Goal: Navigation & Orientation: Find specific page/section

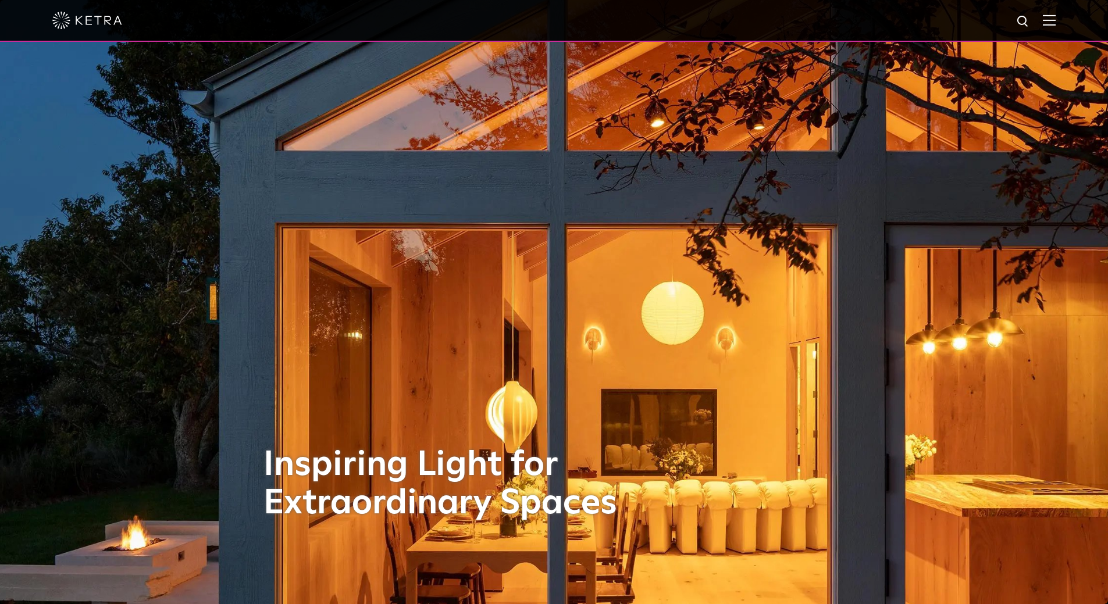
click at [1045, 27] on div at bounding box center [553, 20] width 1003 height 41
click at [1056, 20] on img at bounding box center [1049, 20] width 13 height 11
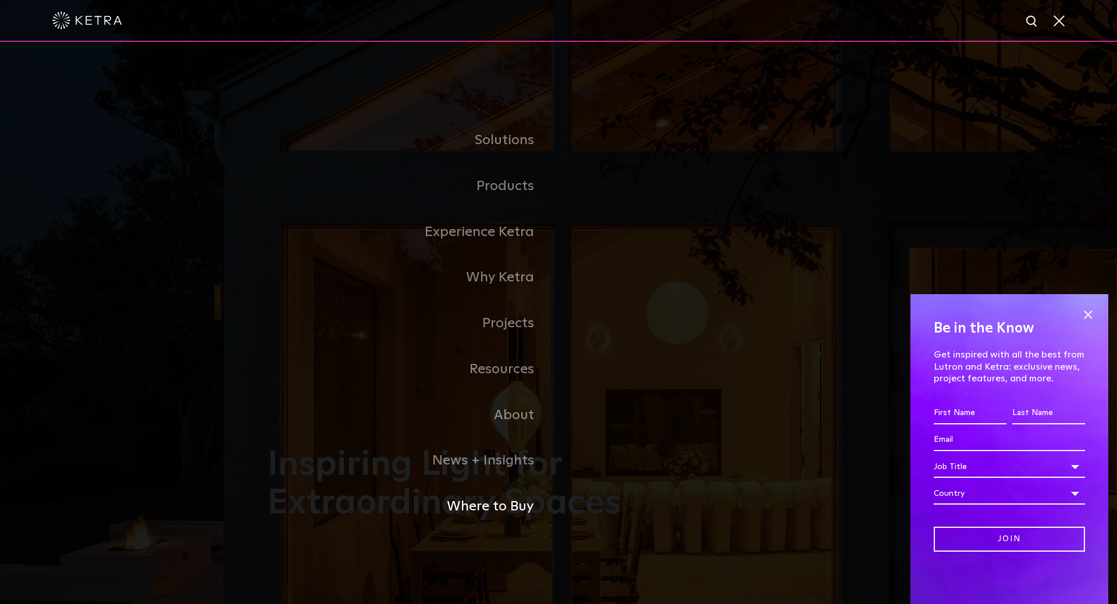
click at [514, 510] on link "Where to Buy" at bounding box center [413, 507] width 291 height 46
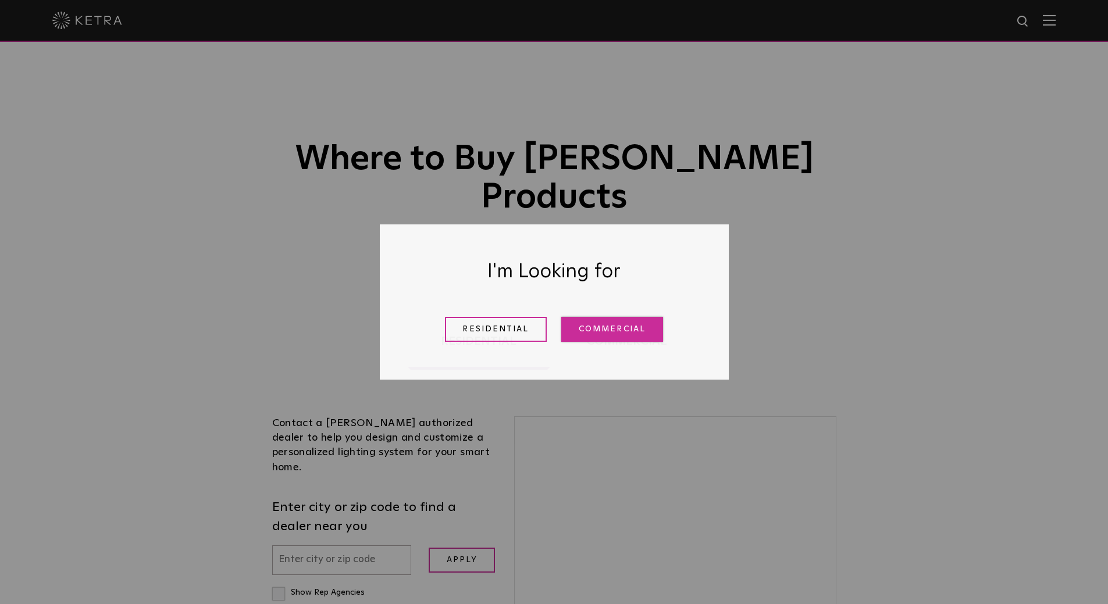
click at [609, 332] on link "Commercial" at bounding box center [612, 329] width 102 height 25
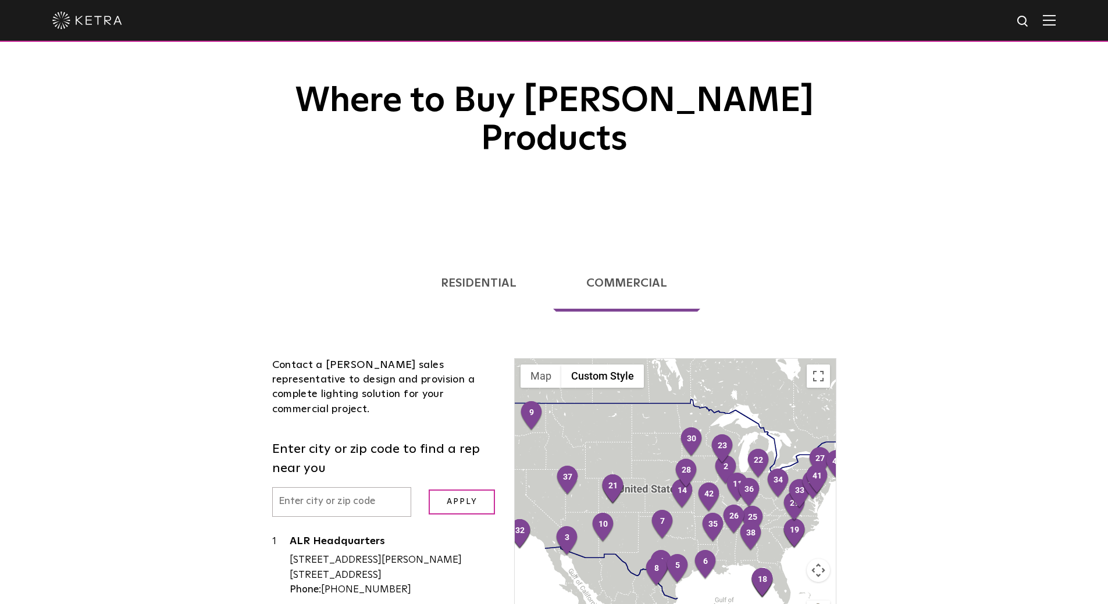
scroll to position [116, 0]
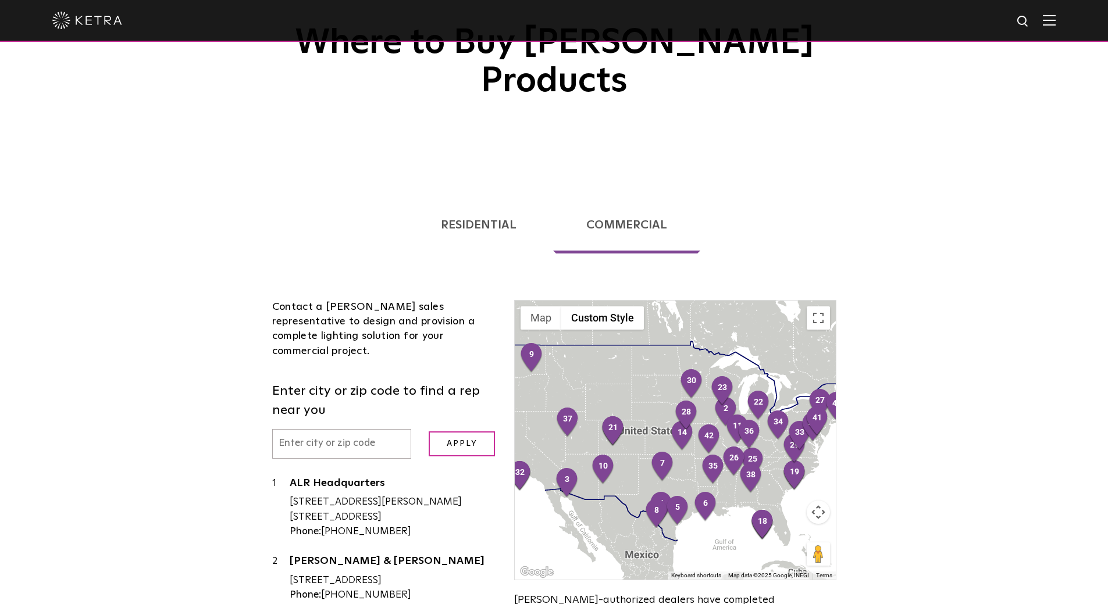
click at [320, 429] on input "text" at bounding box center [342, 444] width 140 height 30
type input "10122"
click at [429, 432] on input "Apply" at bounding box center [462, 444] width 66 height 25
